Goal: Information Seeking & Learning: Learn about a topic

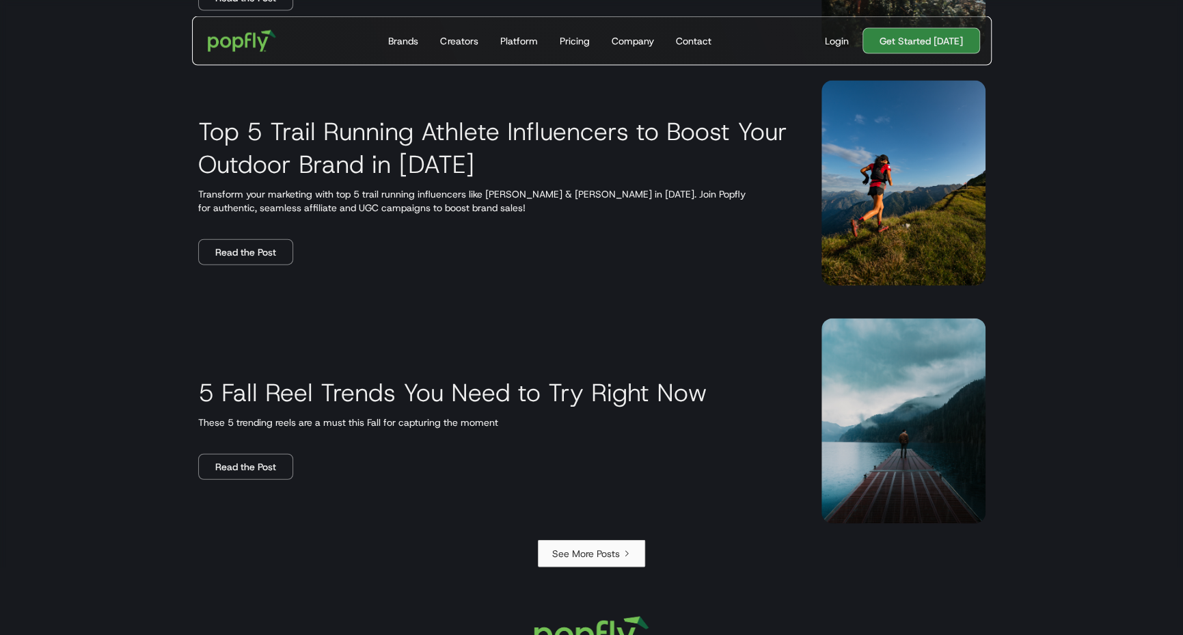
scroll to position [2124, 0]
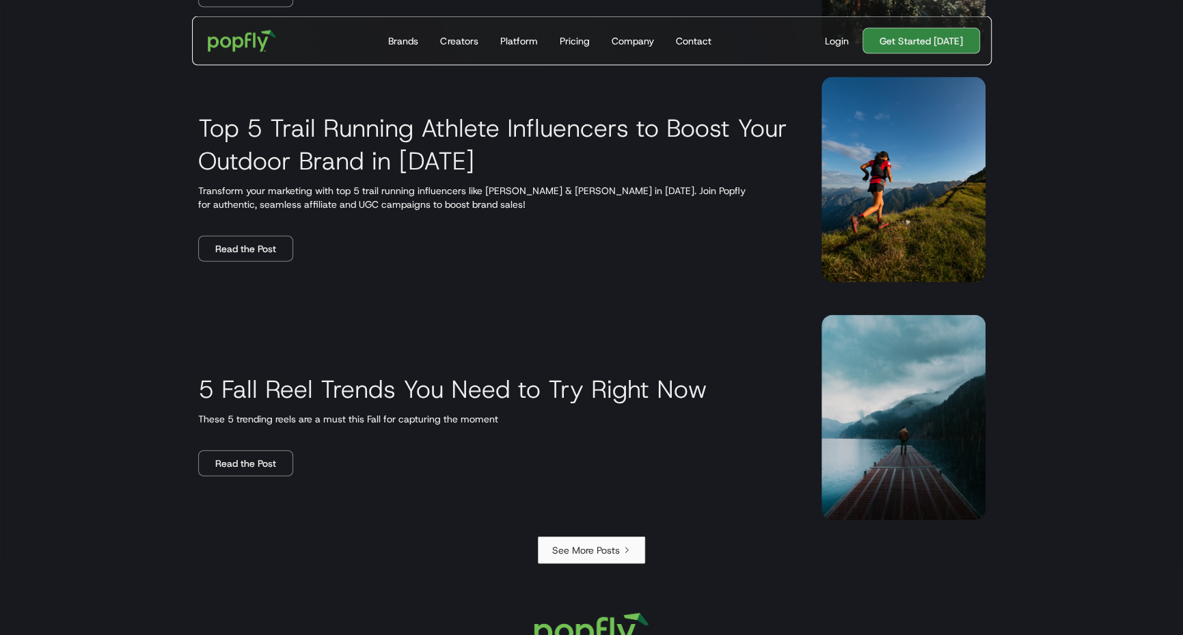
click at [586, 546] on div "See More Posts" at bounding box center [586, 550] width 68 height 14
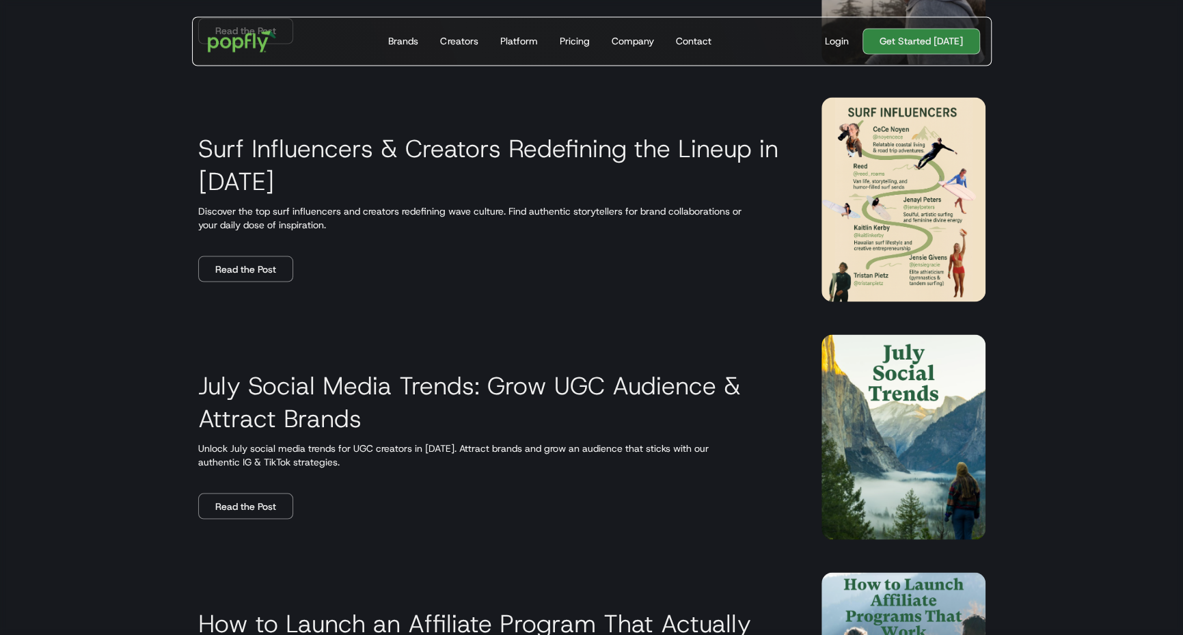
scroll to position [2077, 0]
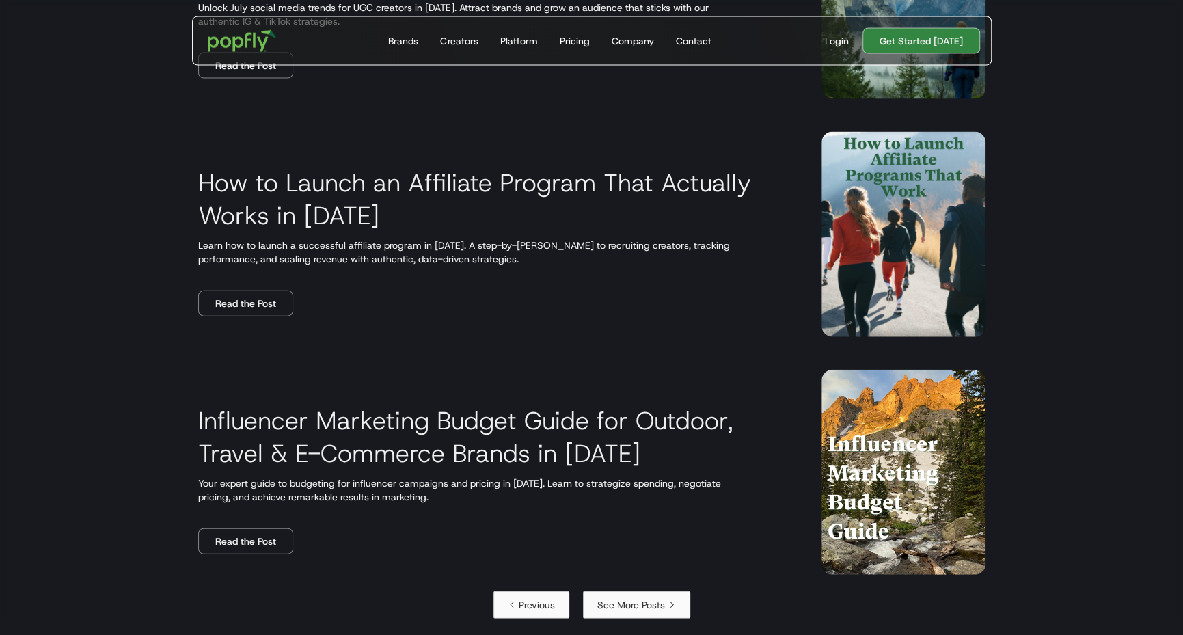
click at [657, 593] on link "See More Posts" at bounding box center [636, 604] width 107 height 27
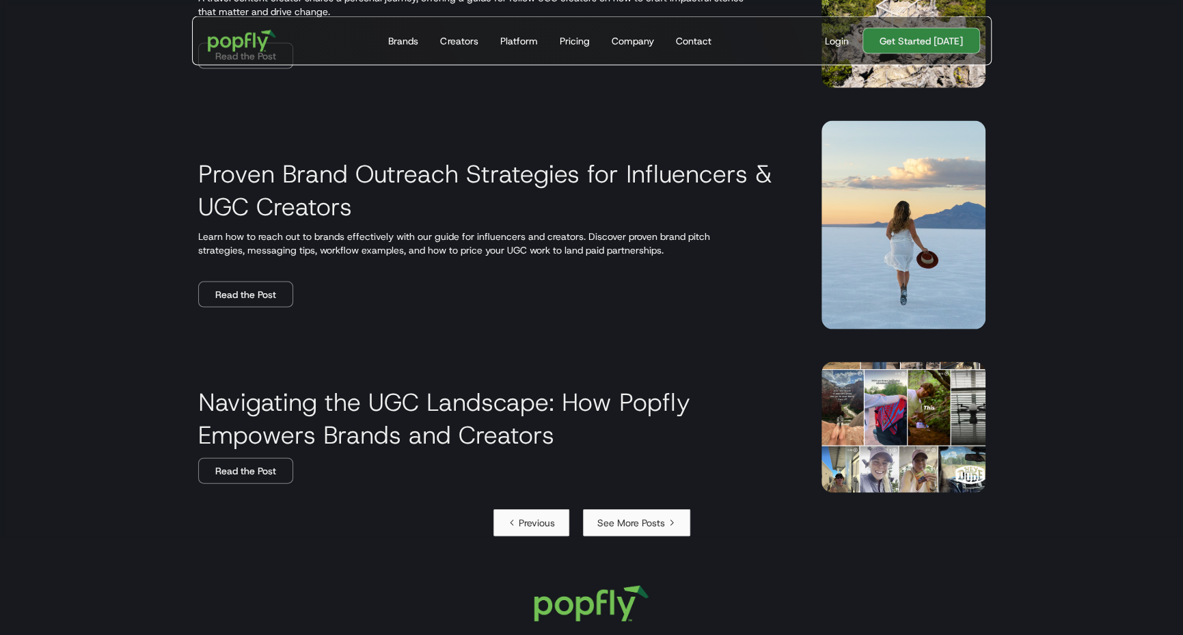
scroll to position [1898, 0]
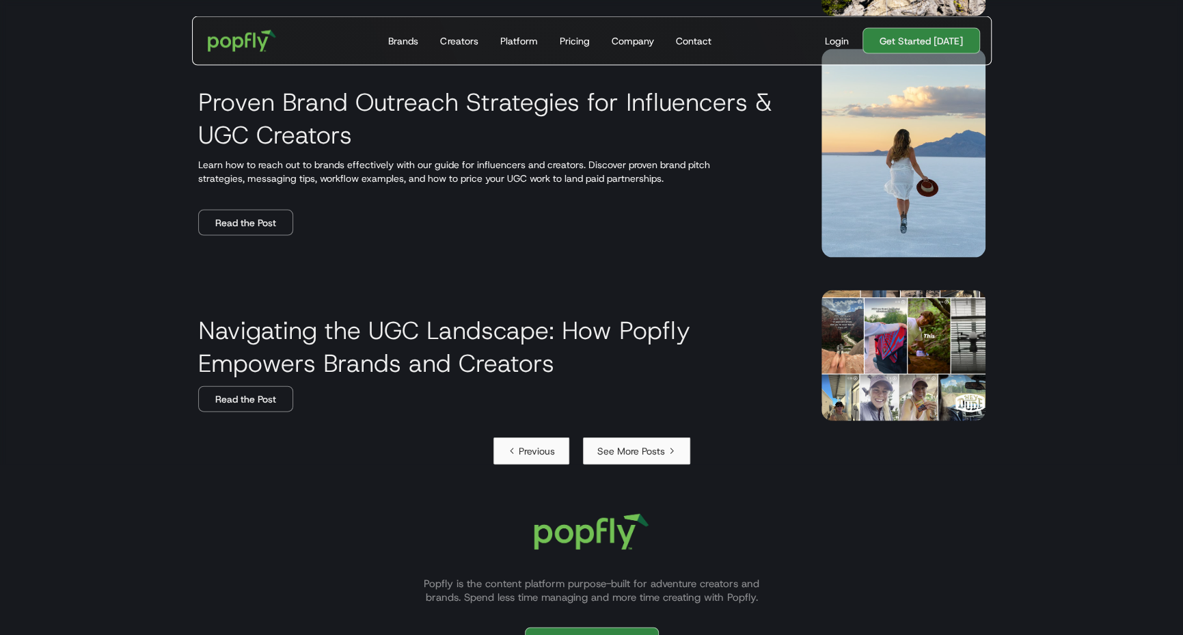
click at [648, 450] on div "See More Posts" at bounding box center [631, 451] width 68 height 14
